Goal: Transaction & Acquisition: Purchase product/service

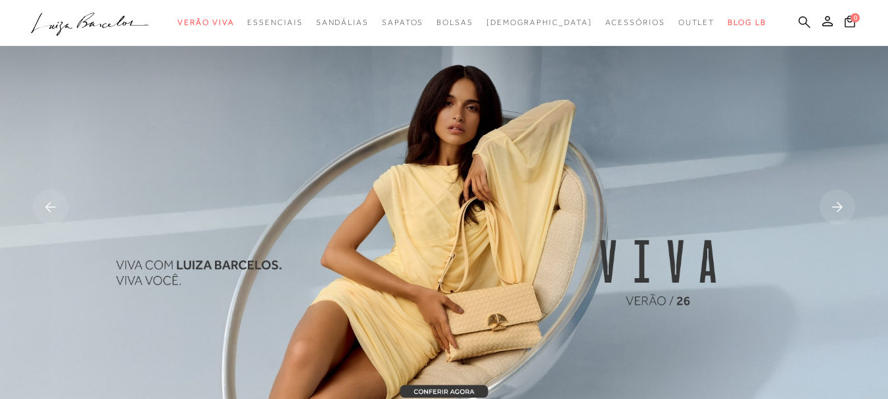
click at [799, 20] on icon at bounding box center [805, 22] width 12 height 12
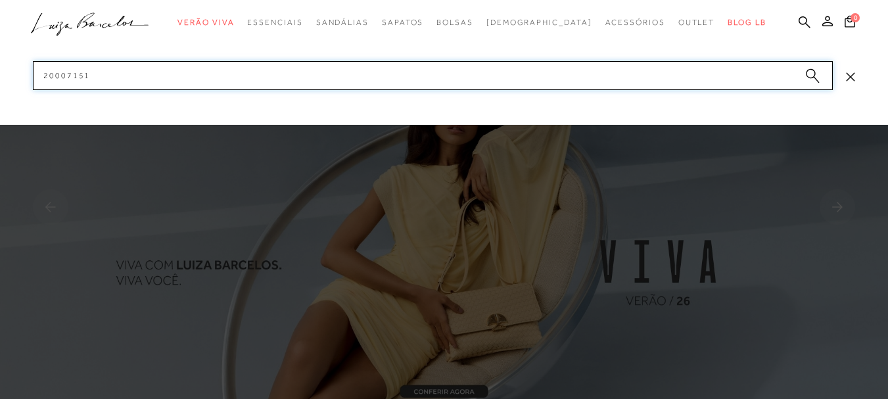
click at [744, 80] on input "20007151" at bounding box center [433, 75] width 800 height 29
type input "2"
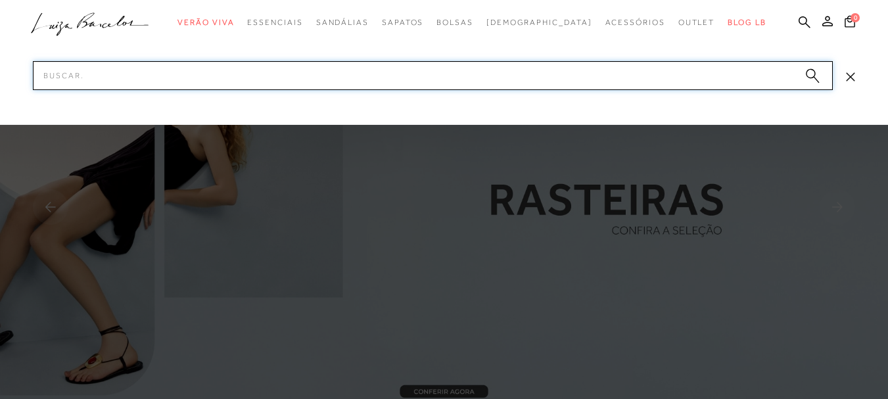
paste input "7777112011"
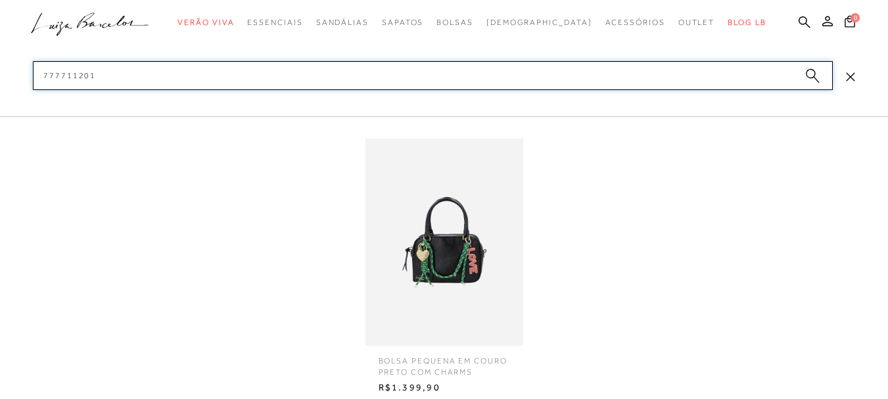
type input "777711201"
click at [457, 264] on img at bounding box center [445, 242] width 158 height 207
